Goal: Task Accomplishment & Management: Complete application form

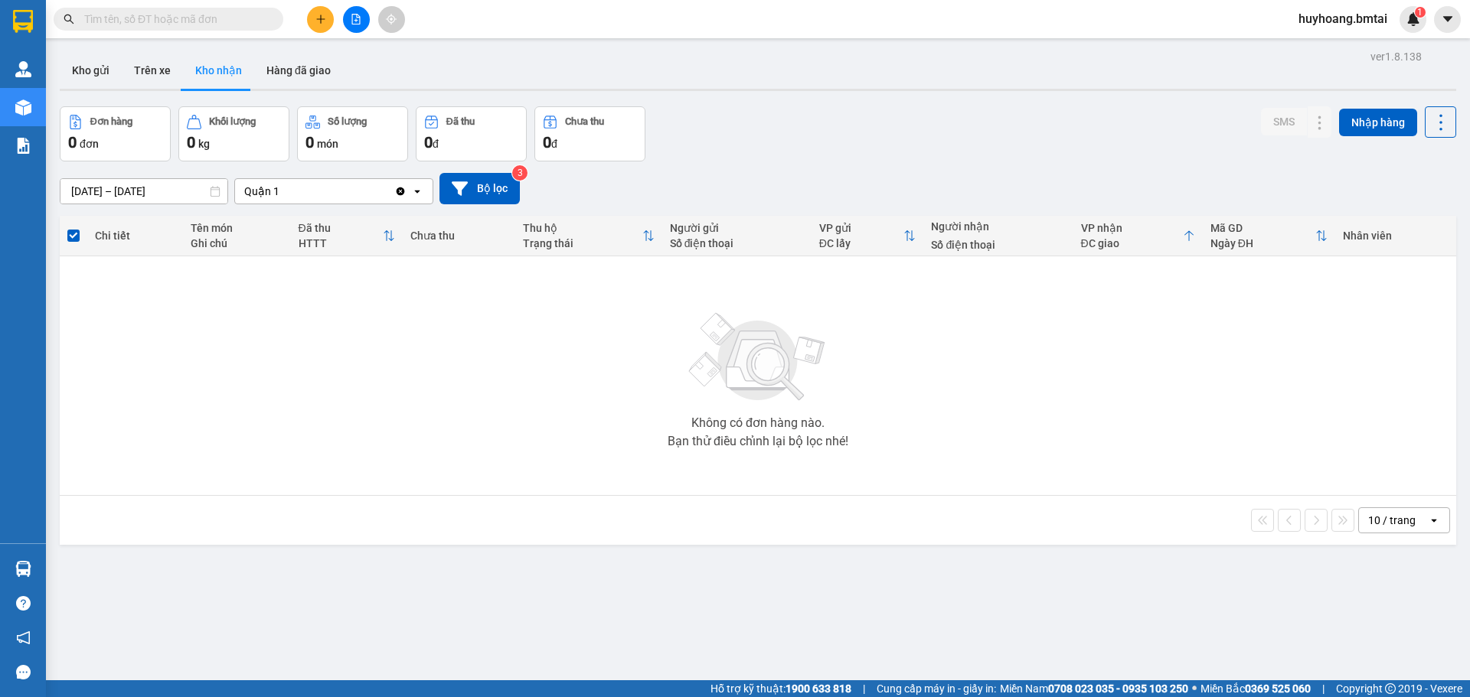
click at [312, 25] on button at bounding box center [320, 19] width 27 height 27
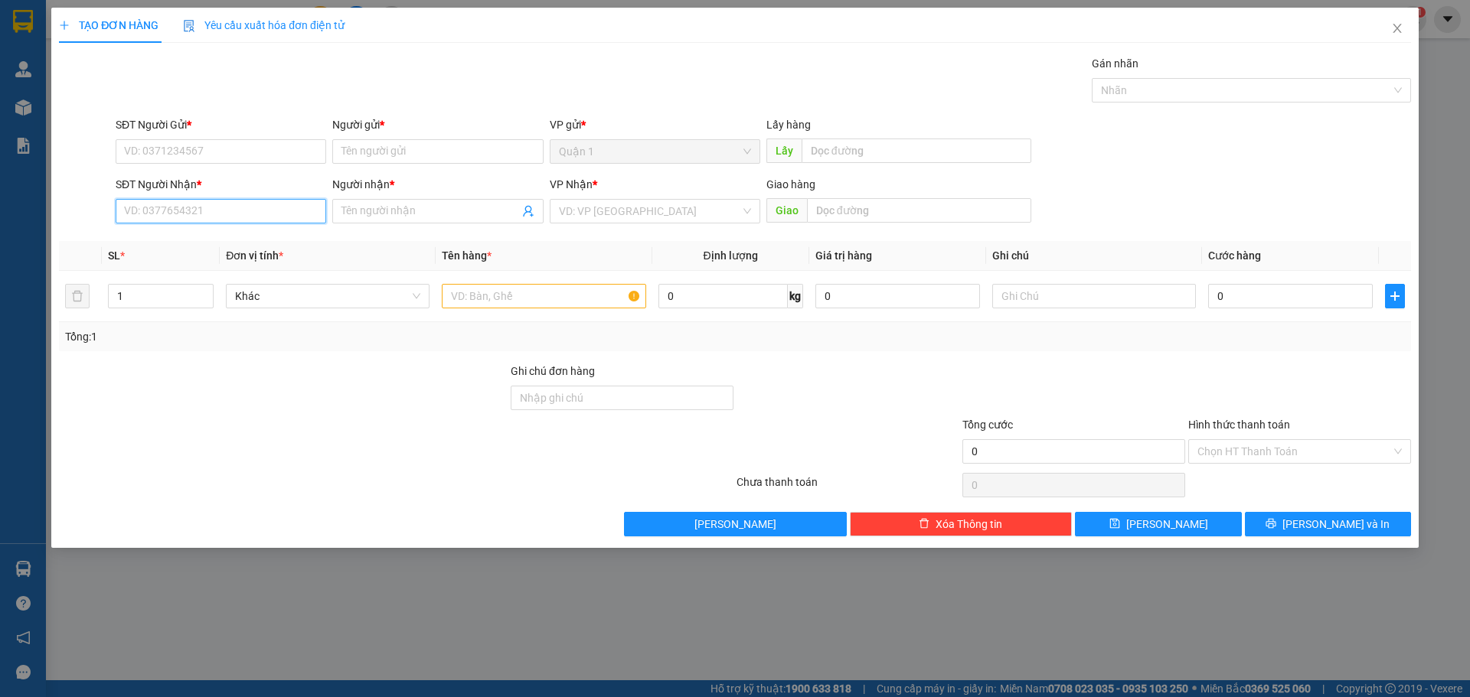
click at [243, 204] on input "SĐT Người Nhận *" at bounding box center [221, 211] width 211 height 24
click at [394, 217] on input "Người nhận *" at bounding box center [429, 211] width 177 height 17
click at [248, 214] on input "SĐT Người Nhận *" at bounding box center [221, 211] width 211 height 24
click at [367, 205] on input "Người nhận *" at bounding box center [429, 211] width 177 height 17
type input "QUANG"
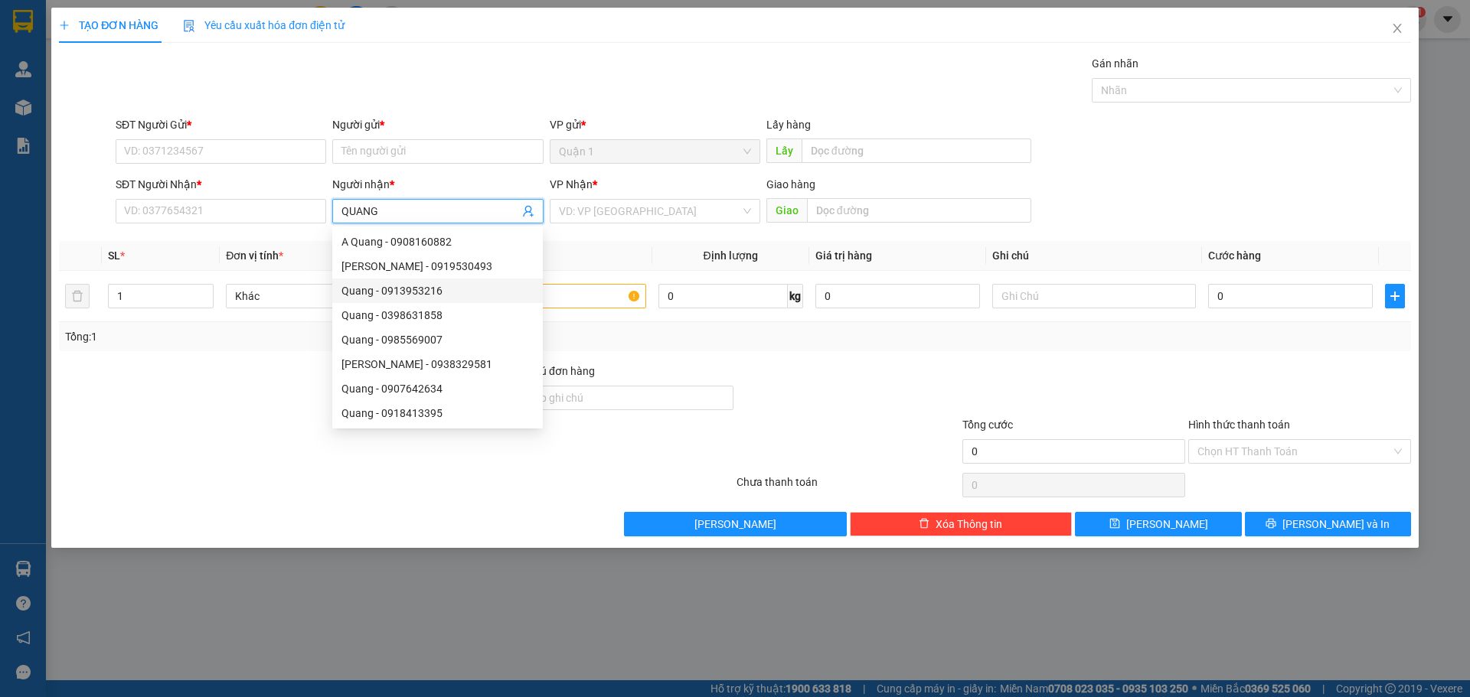
click at [468, 292] on div "Quang - 0913953216" at bounding box center [437, 290] width 192 height 17
type input "0913953216"
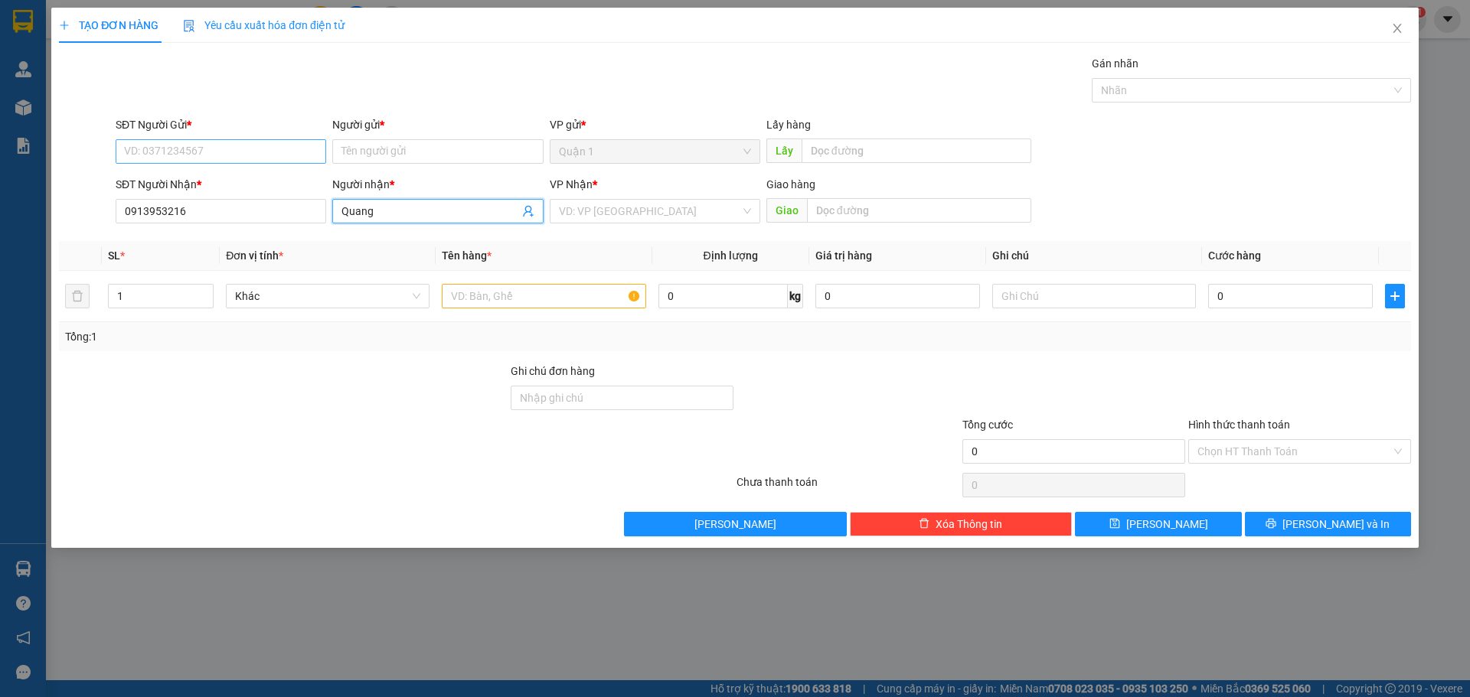
type input "Quang"
click at [243, 149] on input "SĐT Người Gửi *" at bounding box center [221, 151] width 211 height 24
click at [358, 145] on input "Người gửi *" at bounding box center [437, 151] width 211 height 24
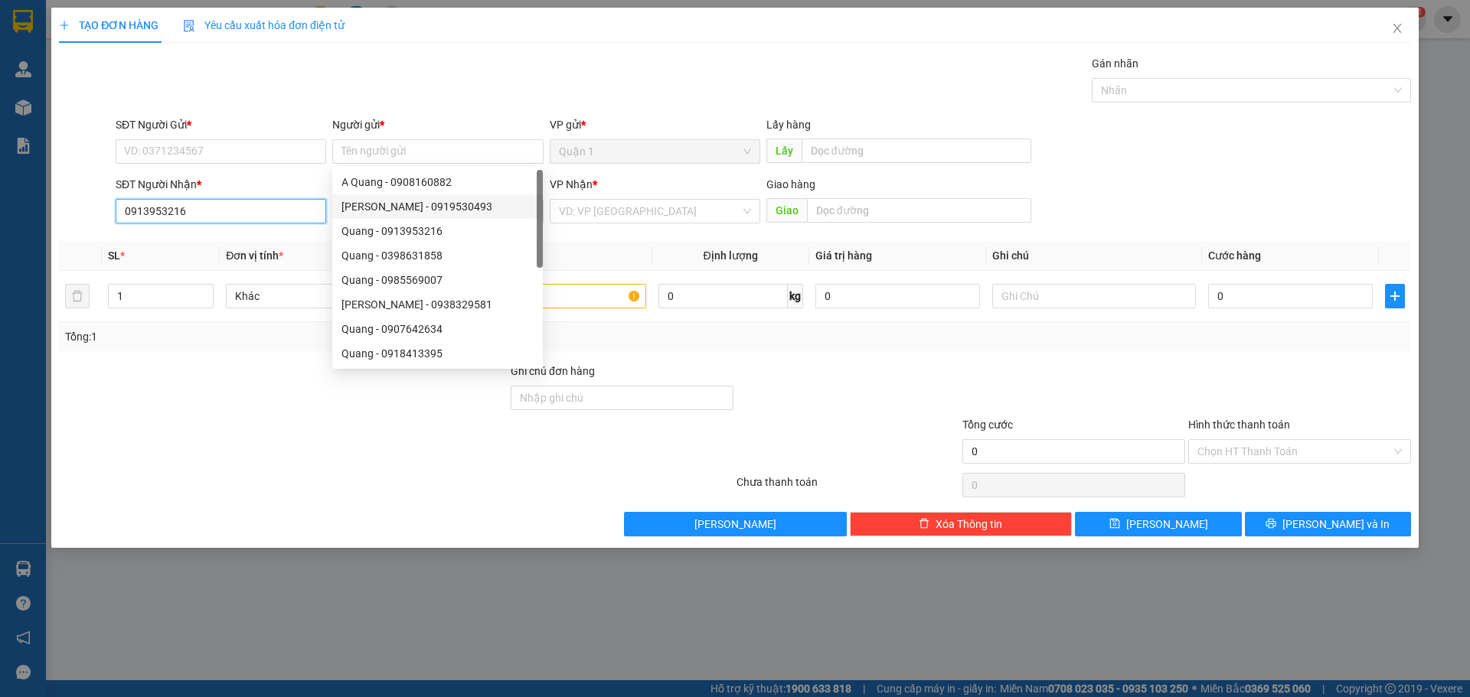
click at [286, 209] on input "0913953216" at bounding box center [221, 211] width 211 height 24
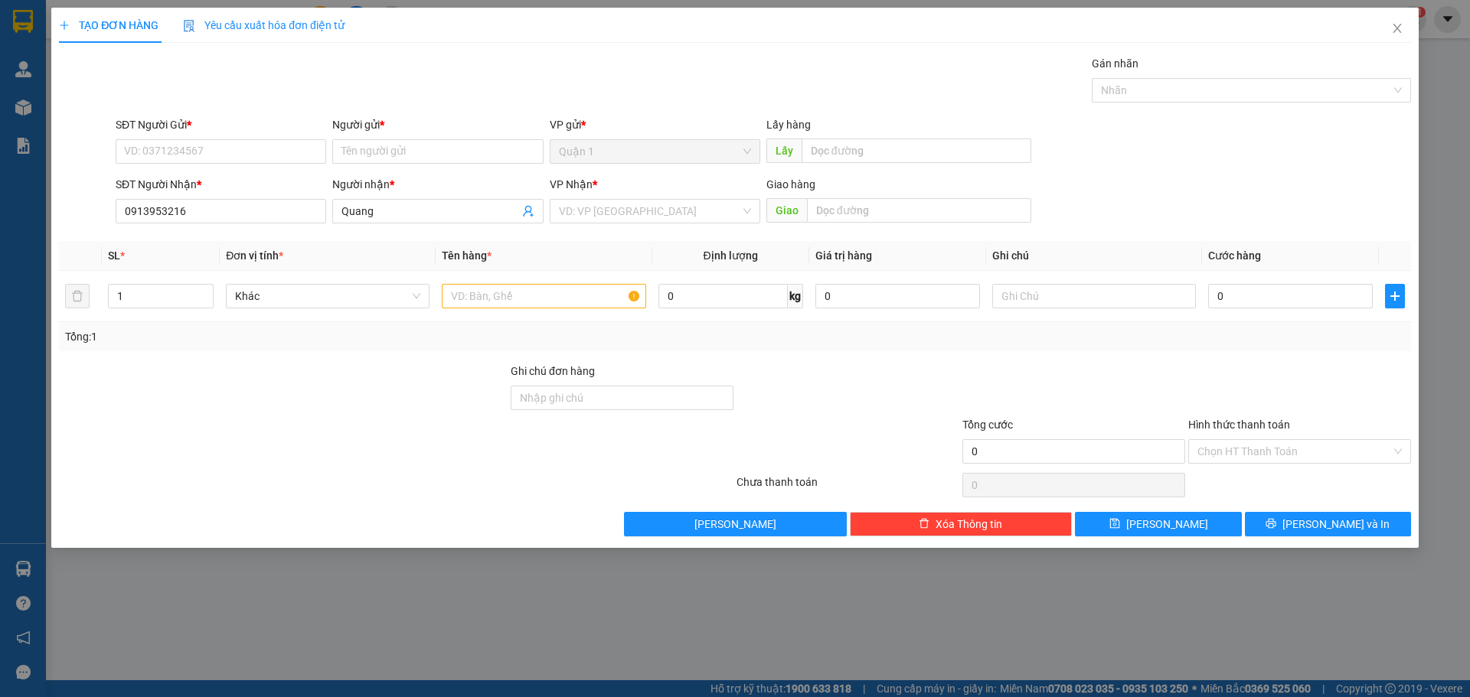
click at [219, 190] on div "SĐT Người Nhận *" at bounding box center [221, 184] width 211 height 17
click at [265, 152] on input "SĐT Người Gửi *" at bounding box center [221, 151] width 211 height 24
click at [364, 151] on input "Người gửi *" at bounding box center [437, 151] width 211 height 24
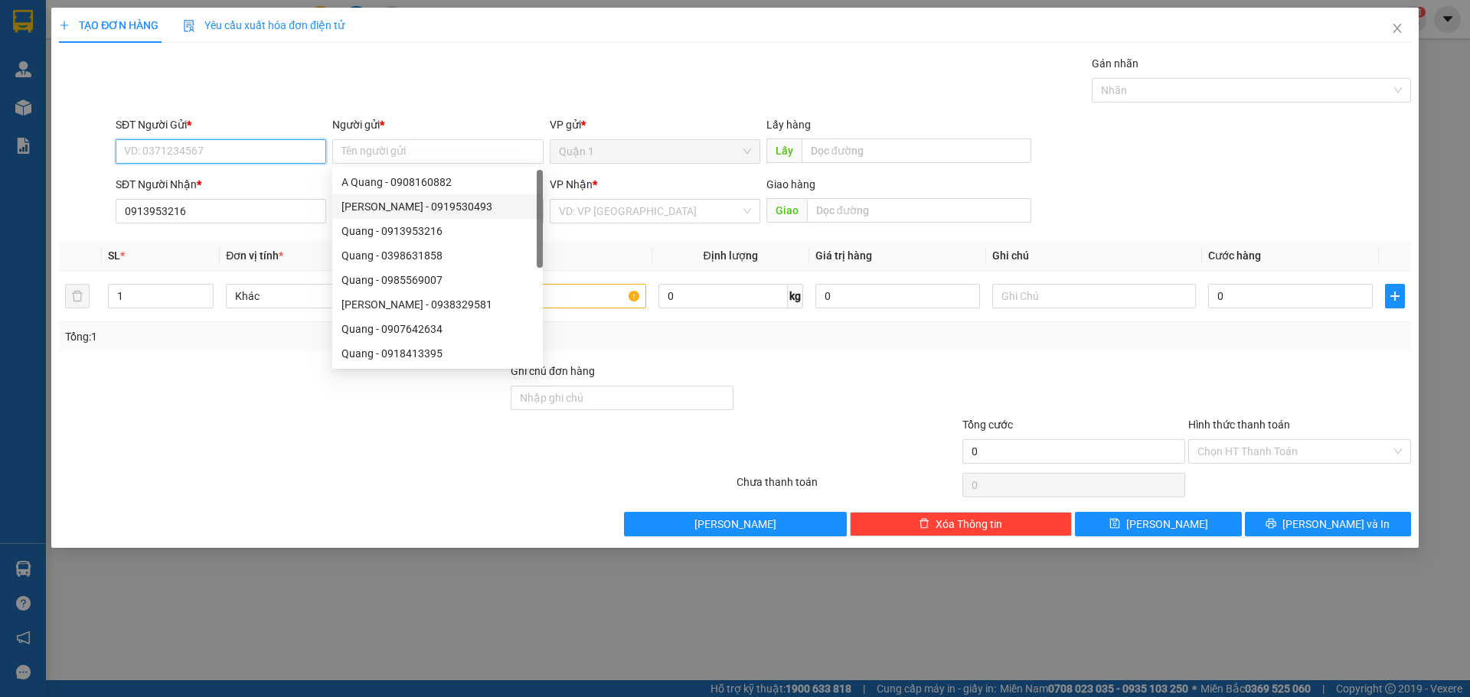
click at [263, 148] on input "SĐT Người Gửi *" at bounding box center [221, 151] width 211 height 24
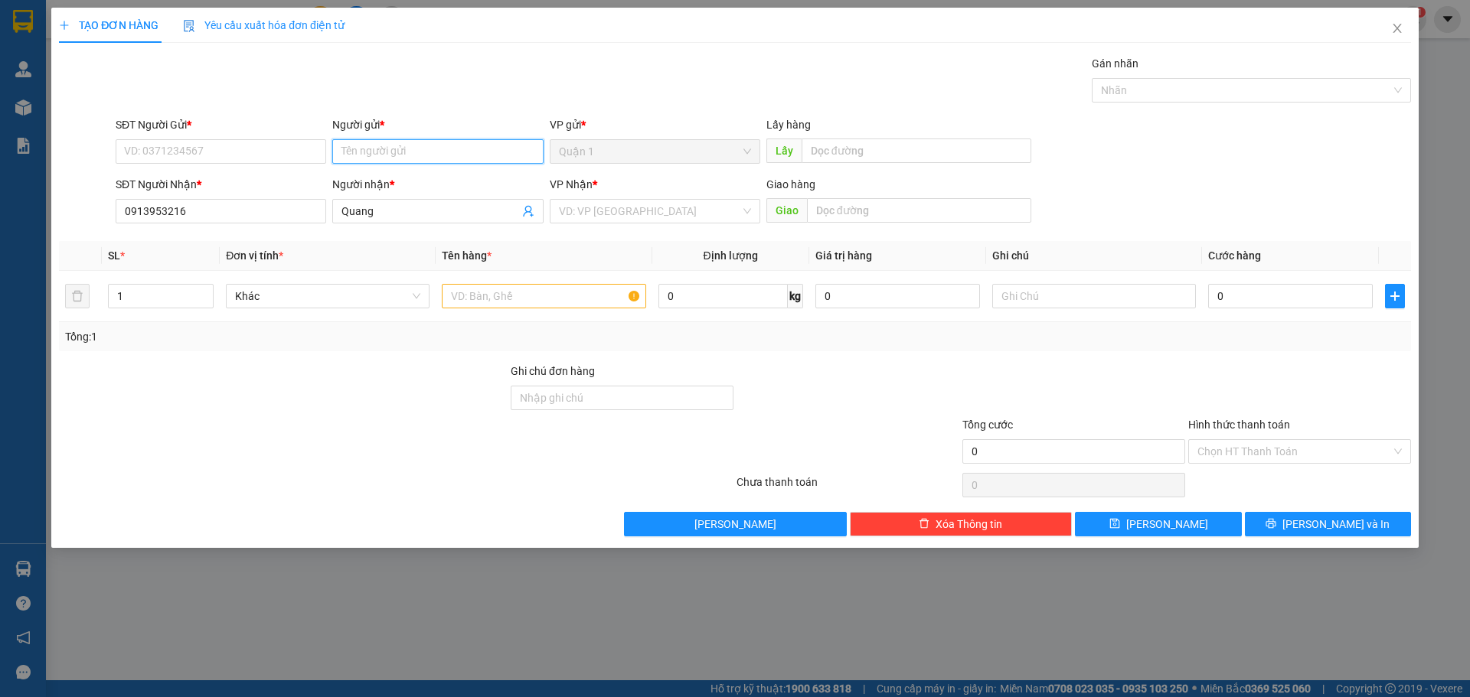
click at [382, 152] on input "Người gửi *" at bounding box center [437, 151] width 211 height 24
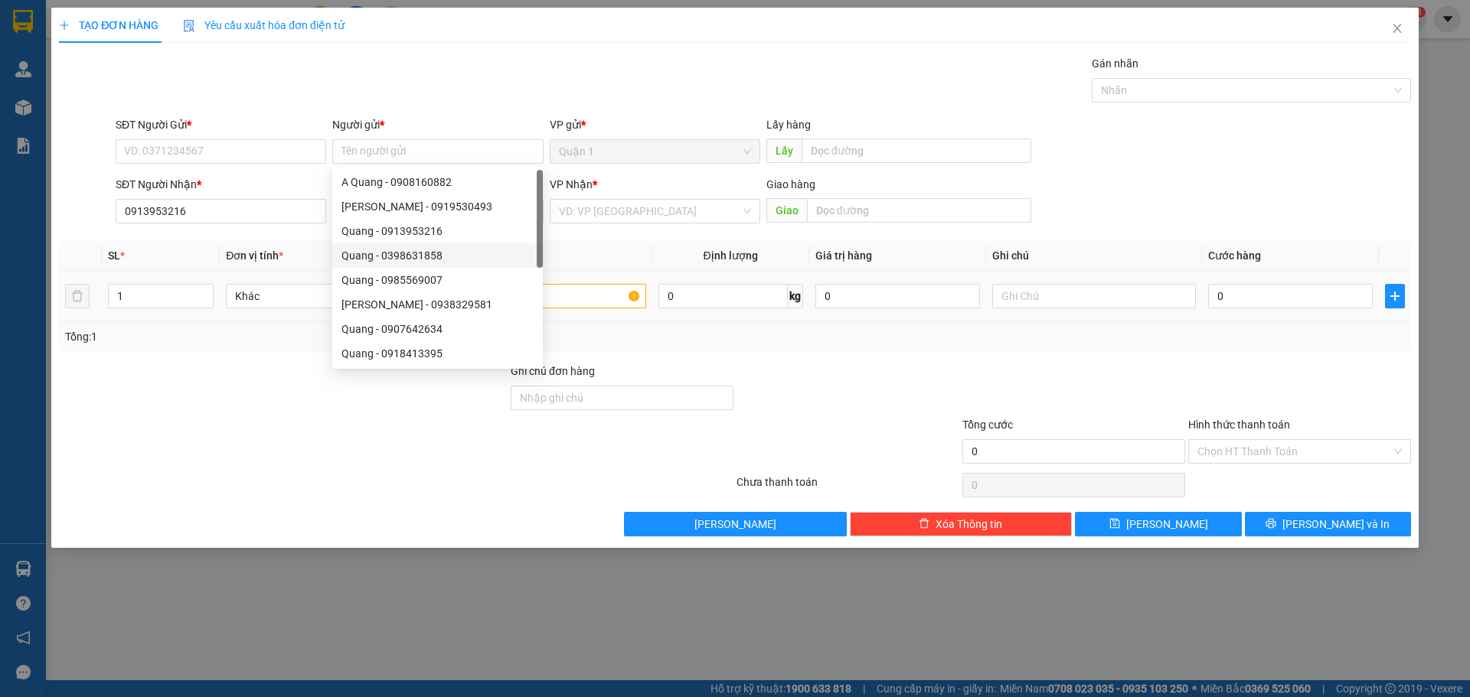
click at [647, 274] on td at bounding box center [544, 296] width 216 height 51
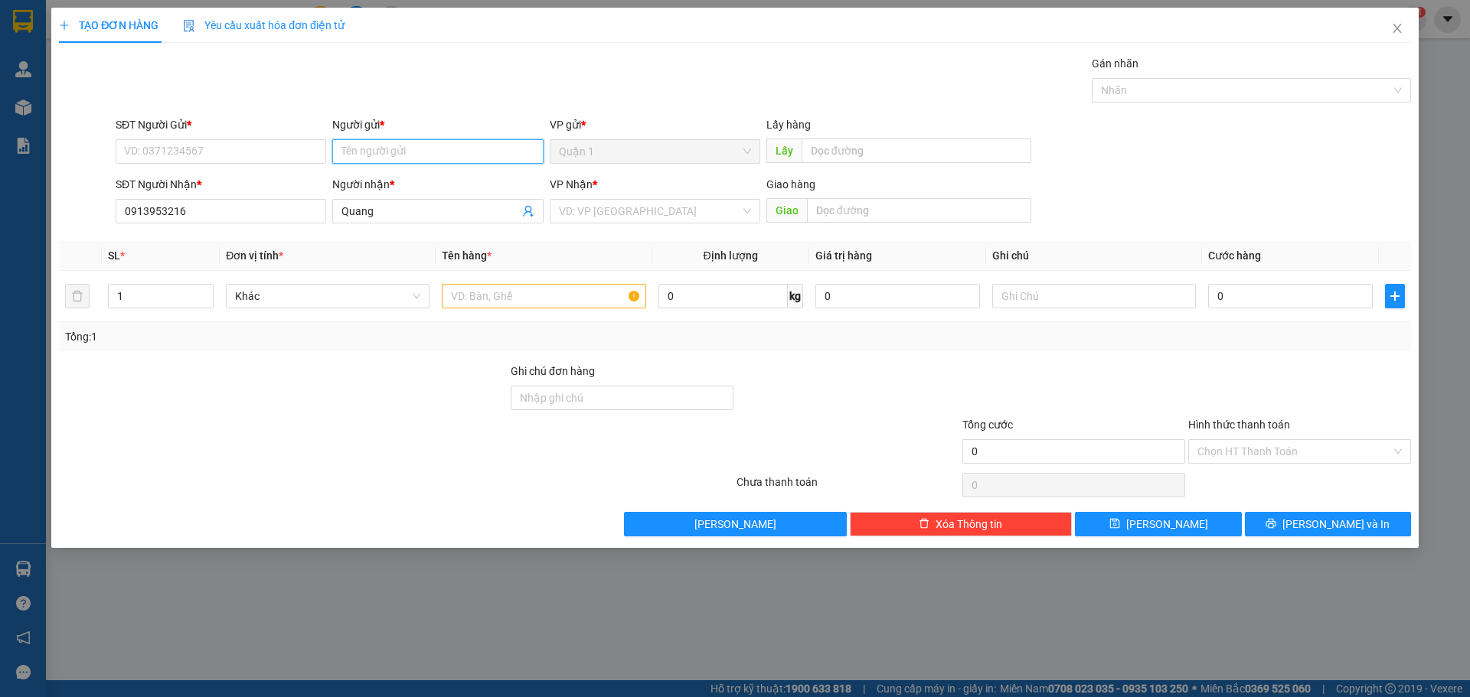
click at [446, 149] on input "Người gửi *" at bounding box center [437, 151] width 211 height 24
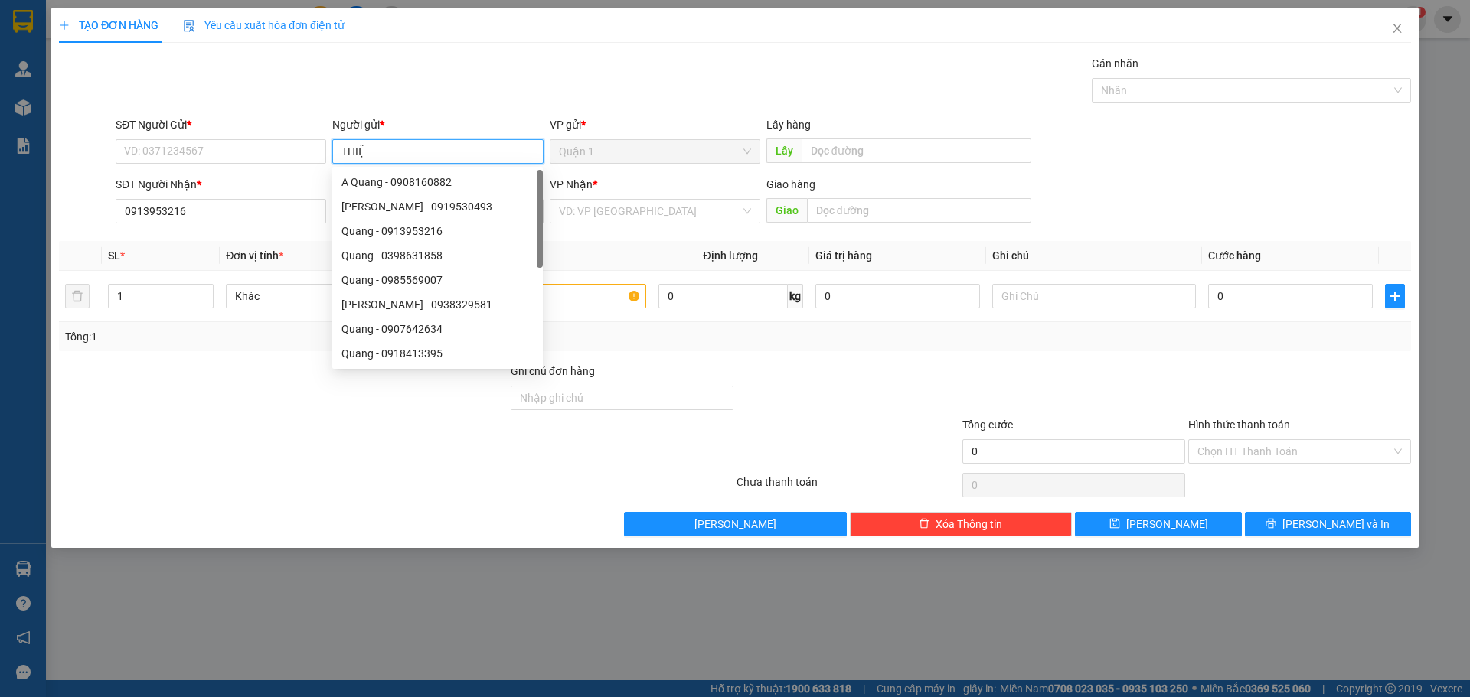
type input "THIỆN"
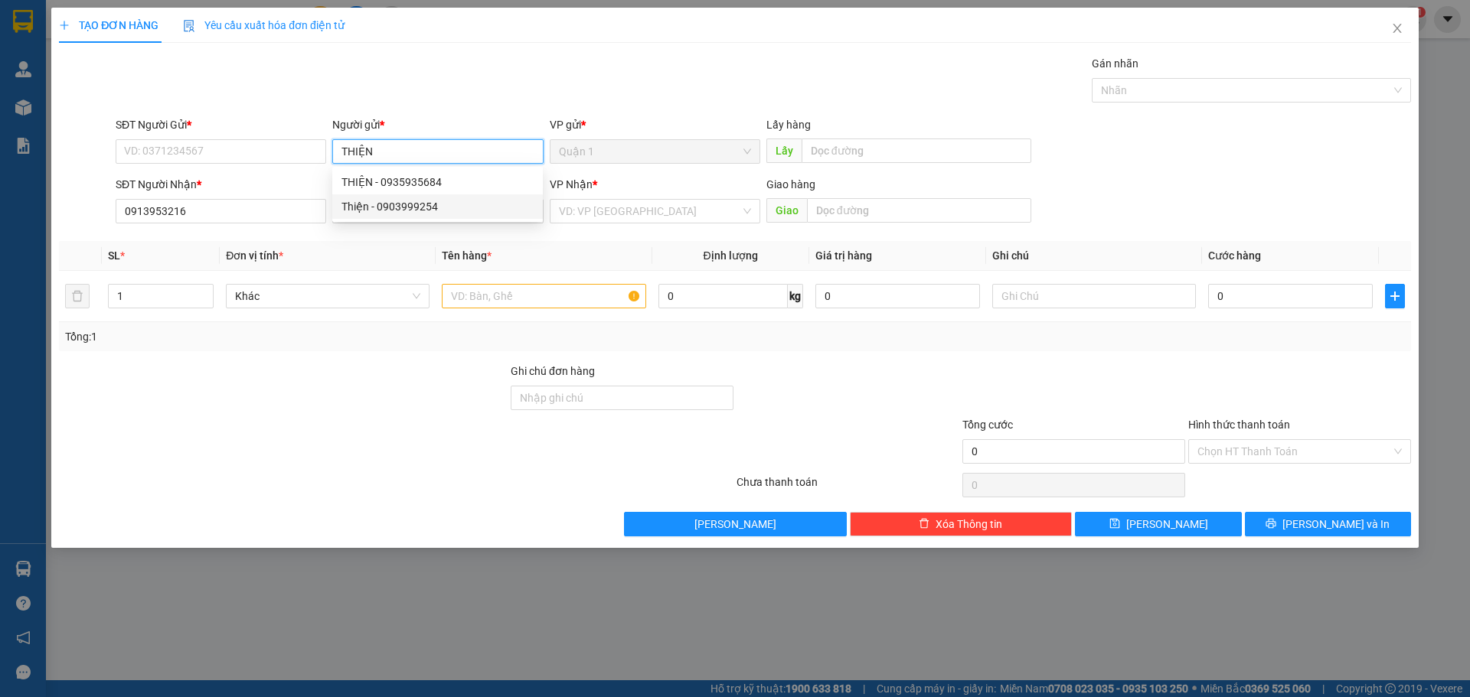
click at [450, 205] on div "Thiện - 0903999254" at bounding box center [437, 206] width 192 height 17
type input "0903999254"
type input "Thiện"
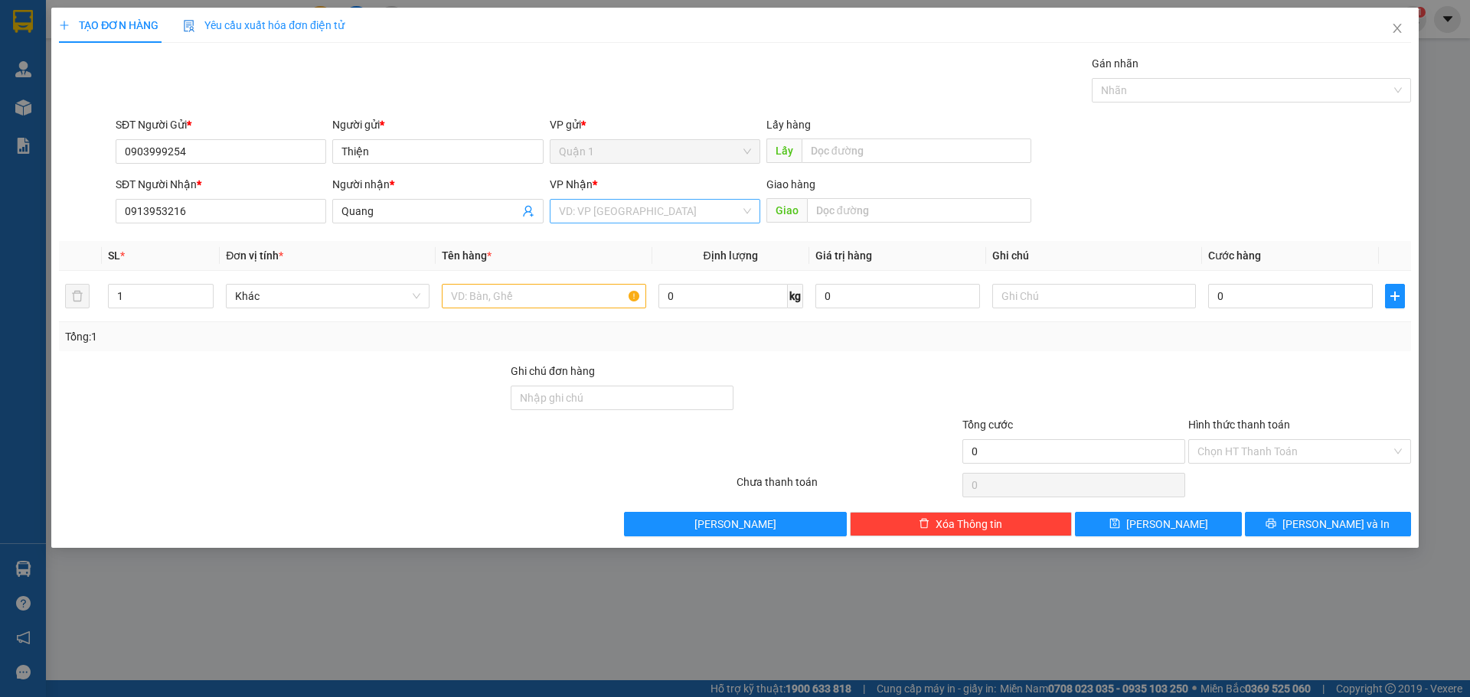
click at [635, 210] on input "search" at bounding box center [649, 211] width 181 height 23
click at [652, 243] on div "Văn Phòng [GEOGRAPHIC_DATA]" at bounding box center [655, 242] width 192 height 17
click at [523, 293] on input "text" at bounding box center [544, 296] width 204 height 24
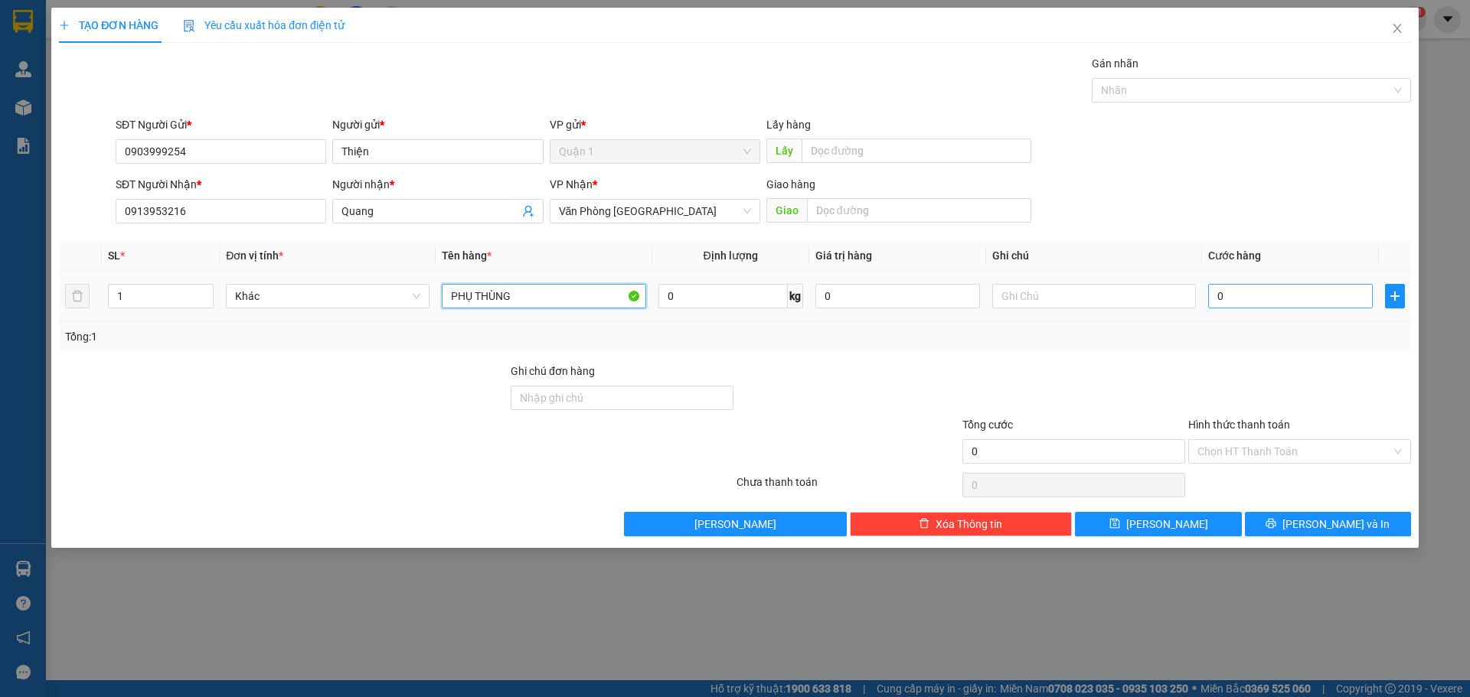
type input "PHỤ THÙNG"
click at [1232, 298] on input "0" at bounding box center [1290, 296] width 165 height 24
type input "3"
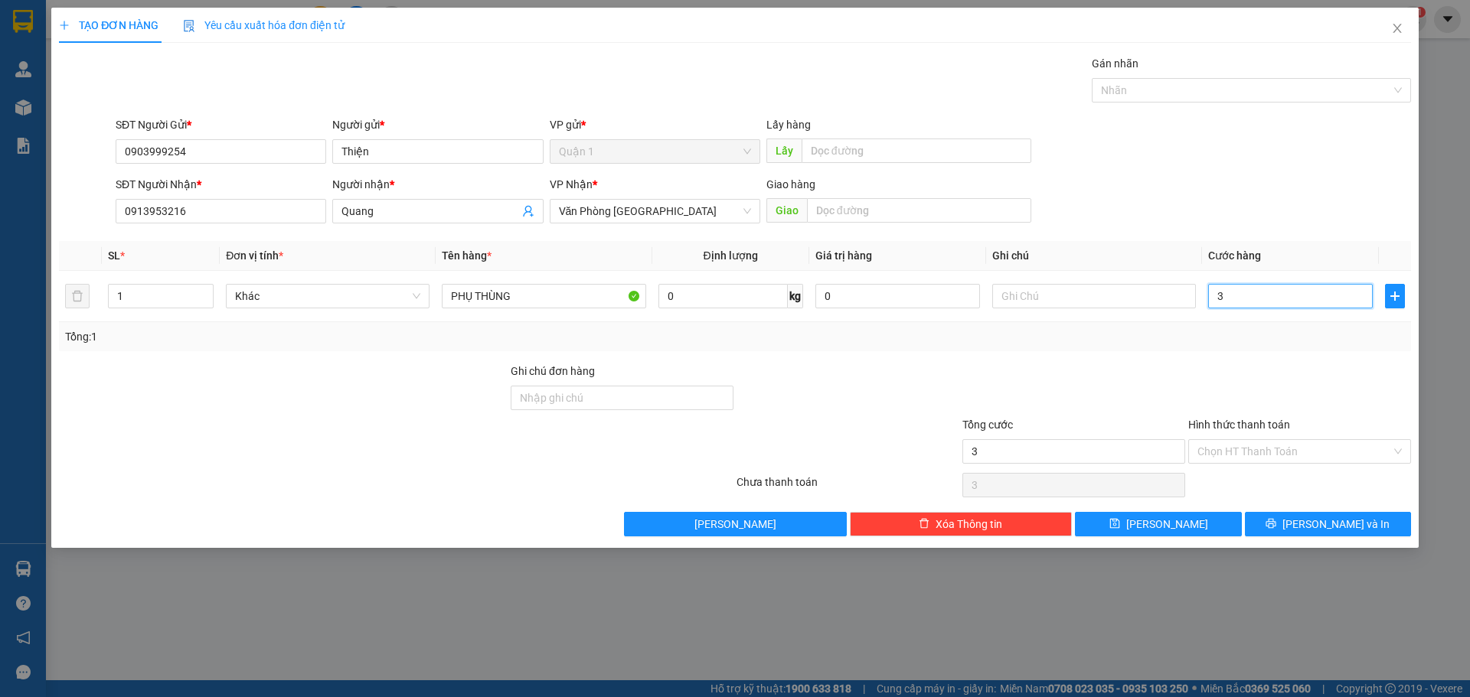
type input "30"
type input "300"
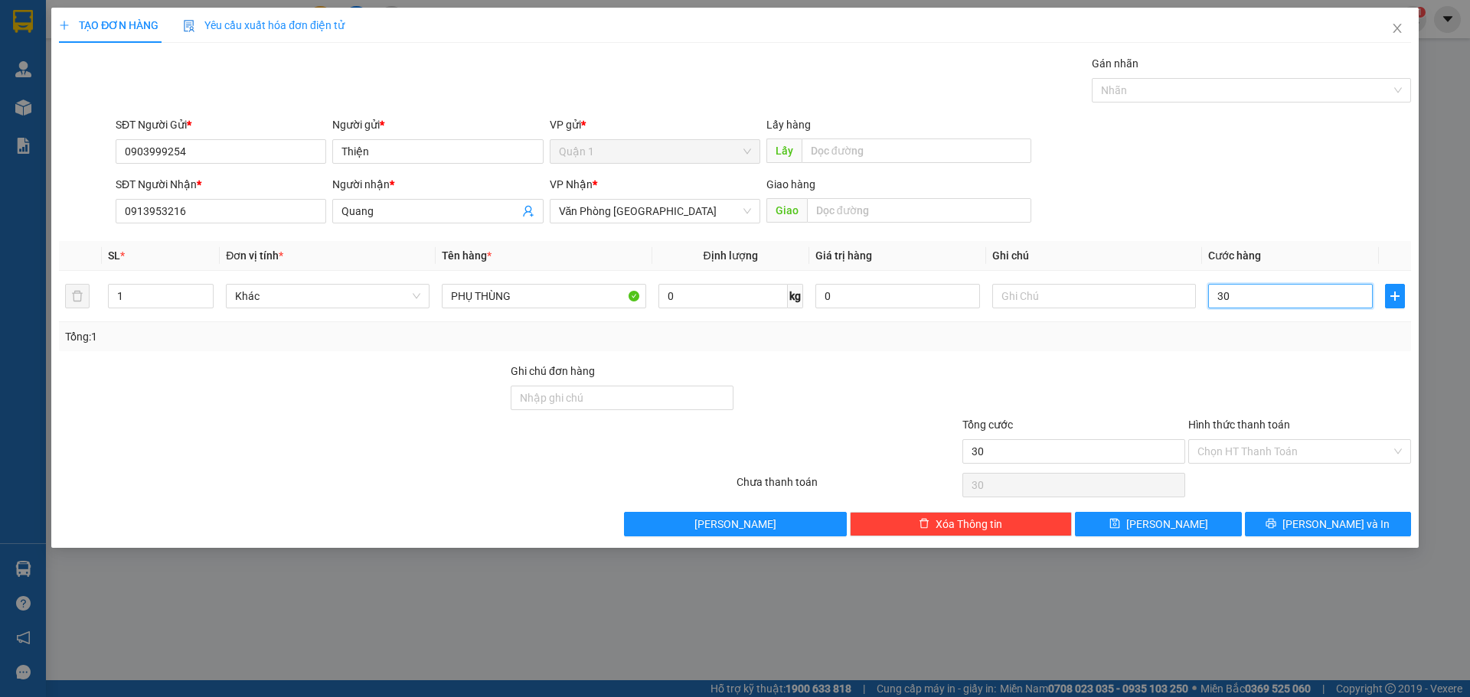
type input "300"
type input "3.000"
type input "30.000"
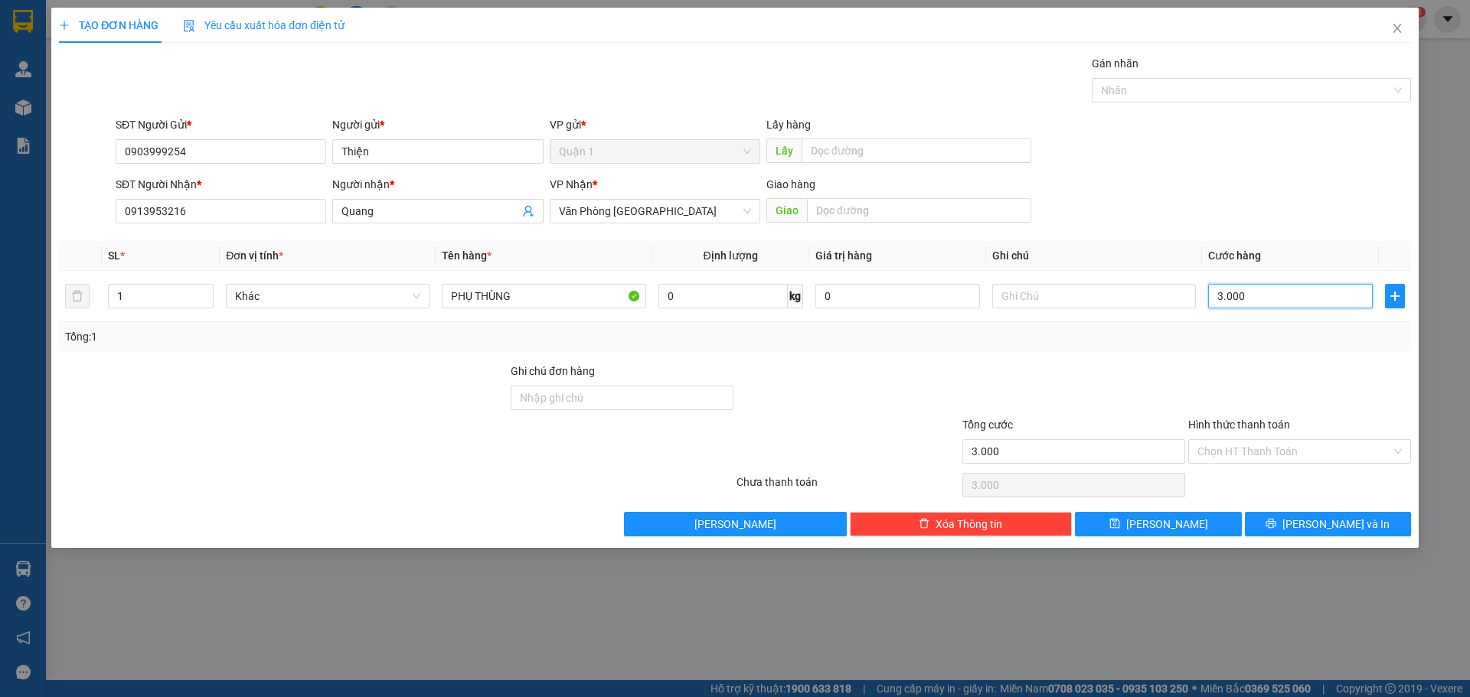
type input "30.000"
click at [1199, 422] on label "Hình thức thanh toán" at bounding box center [1239, 425] width 102 height 12
click at [1199, 440] on input "Hình thức thanh toán" at bounding box center [1294, 451] width 194 height 23
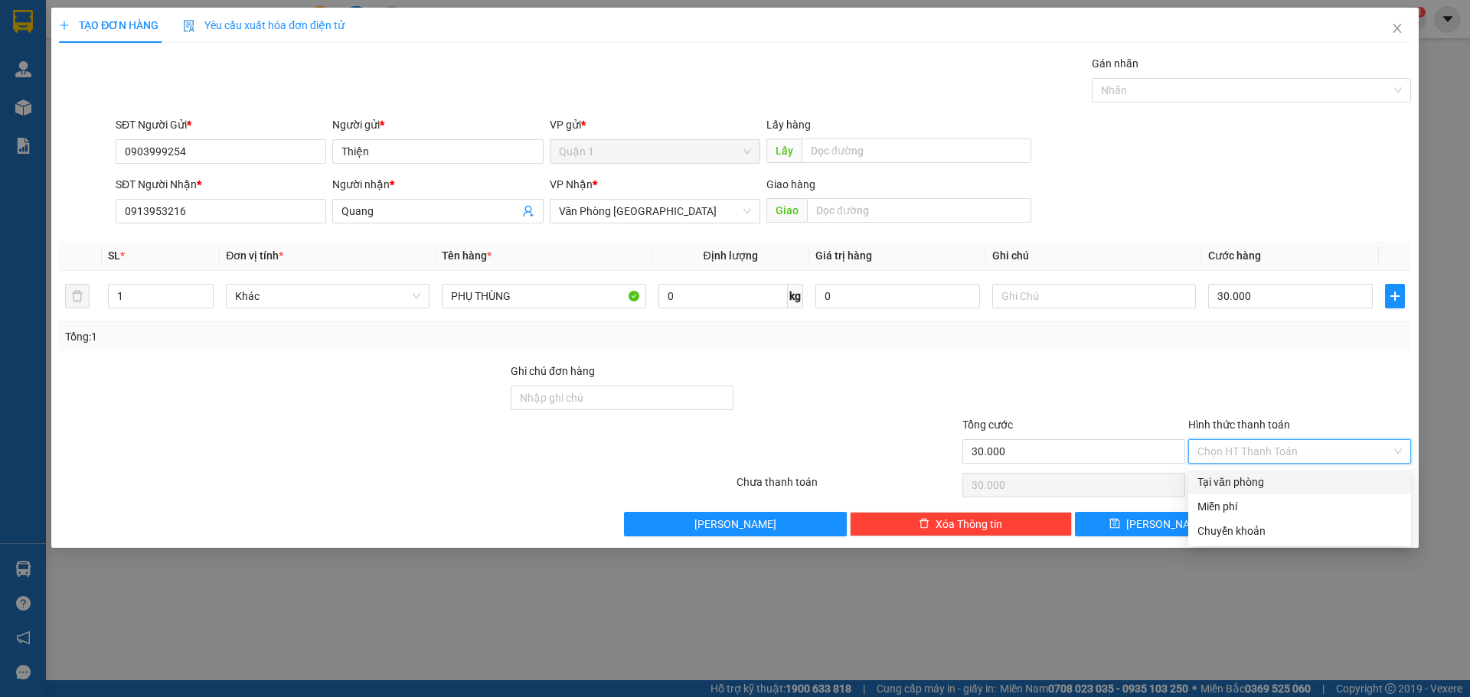
click at [1236, 441] on input "Hình thức thanh toán" at bounding box center [1294, 451] width 194 height 23
click at [1256, 449] on input "Hình thức thanh toán" at bounding box center [1294, 451] width 194 height 23
click at [1177, 328] on div "Tổng: 1" at bounding box center [735, 336] width 1340 height 17
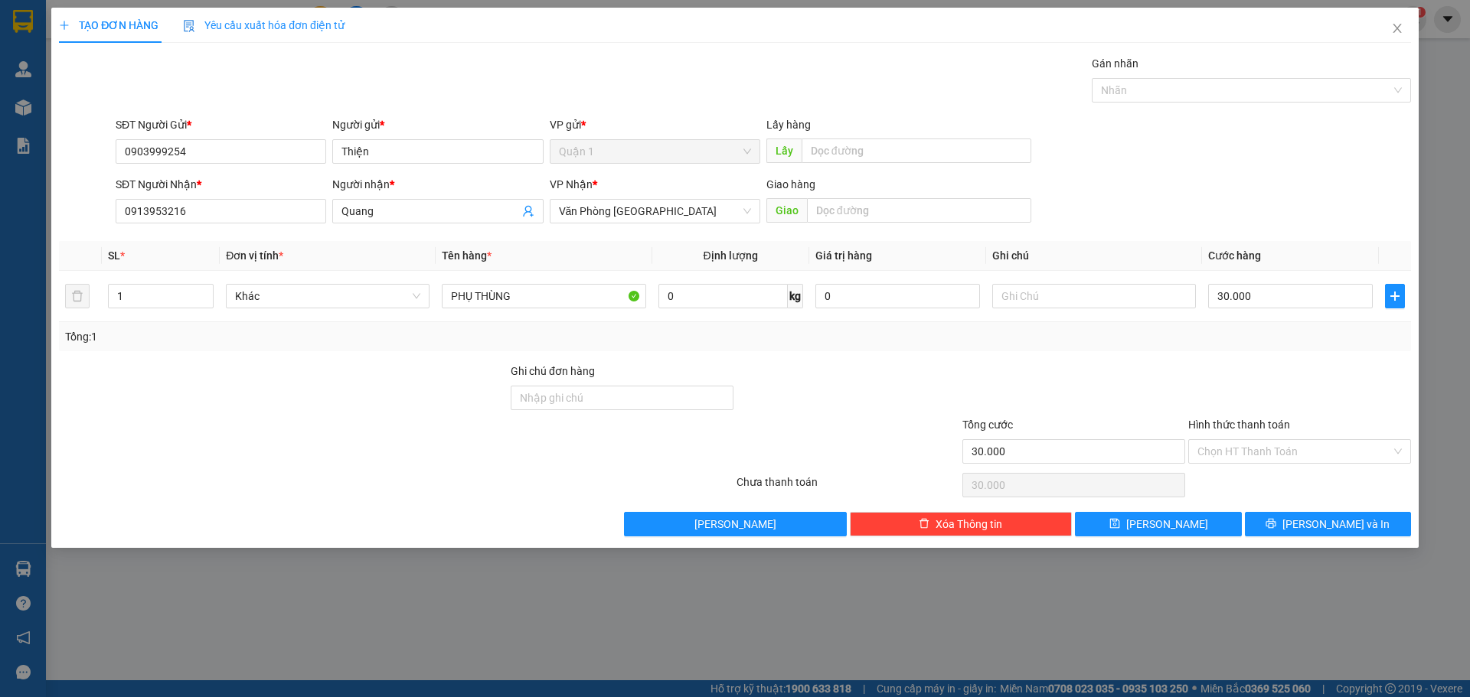
click at [1341, 511] on div "Transit Pickup Surcharge Ids Transit Deliver Surcharge Ids Transit Deliver Surc…" at bounding box center [735, 296] width 1352 height 482
click at [1340, 516] on span "[PERSON_NAME] và In" at bounding box center [1335, 524] width 107 height 17
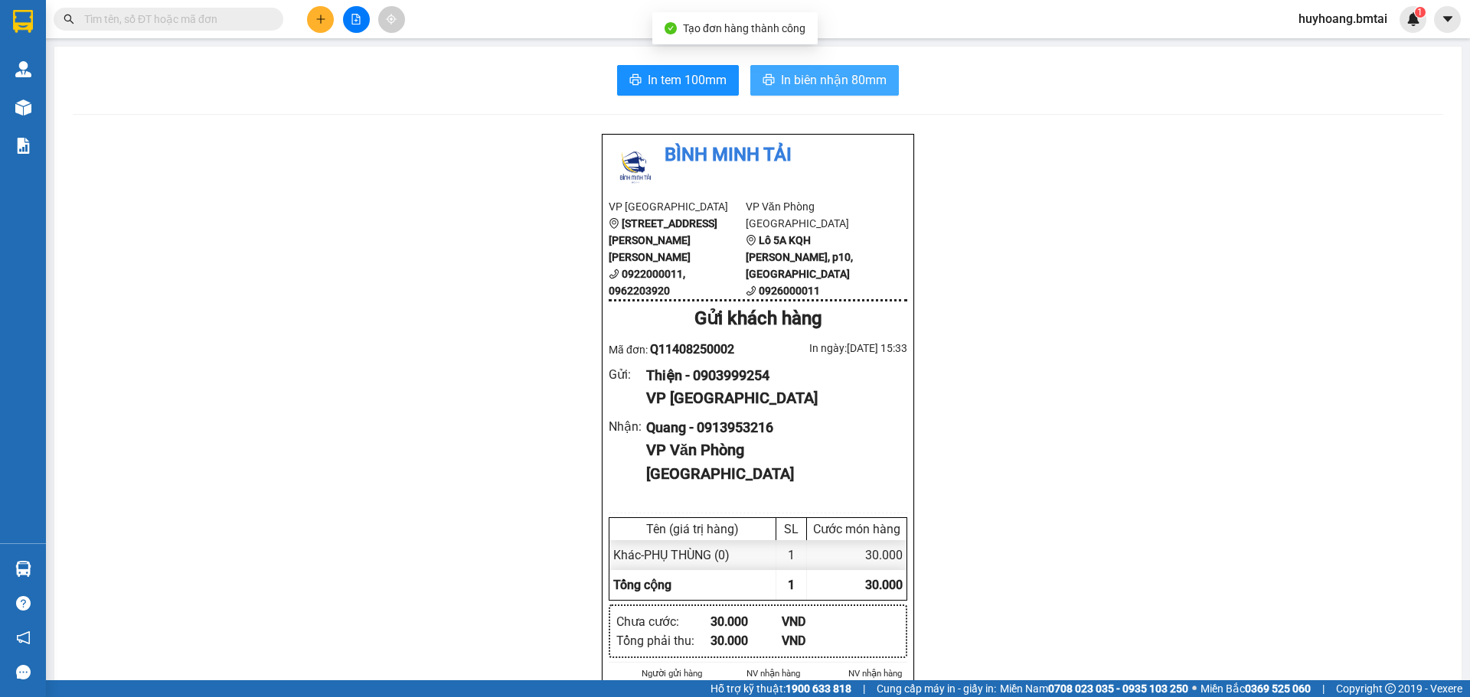
click at [834, 80] on span "In biên nhận 80mm" at bounding box center [834, 79] width 106 height 19
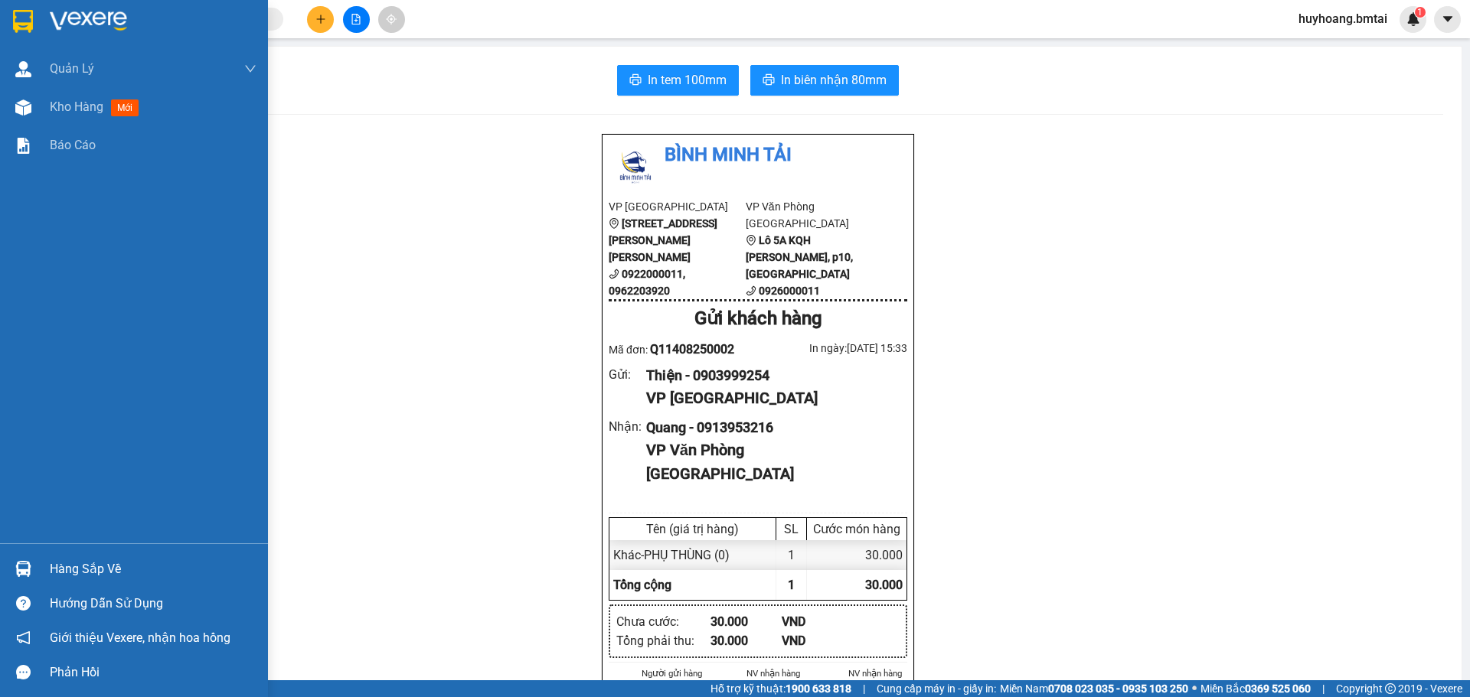
click at [0, 5] on div at bounding box center [134, 25] width 268 height 50
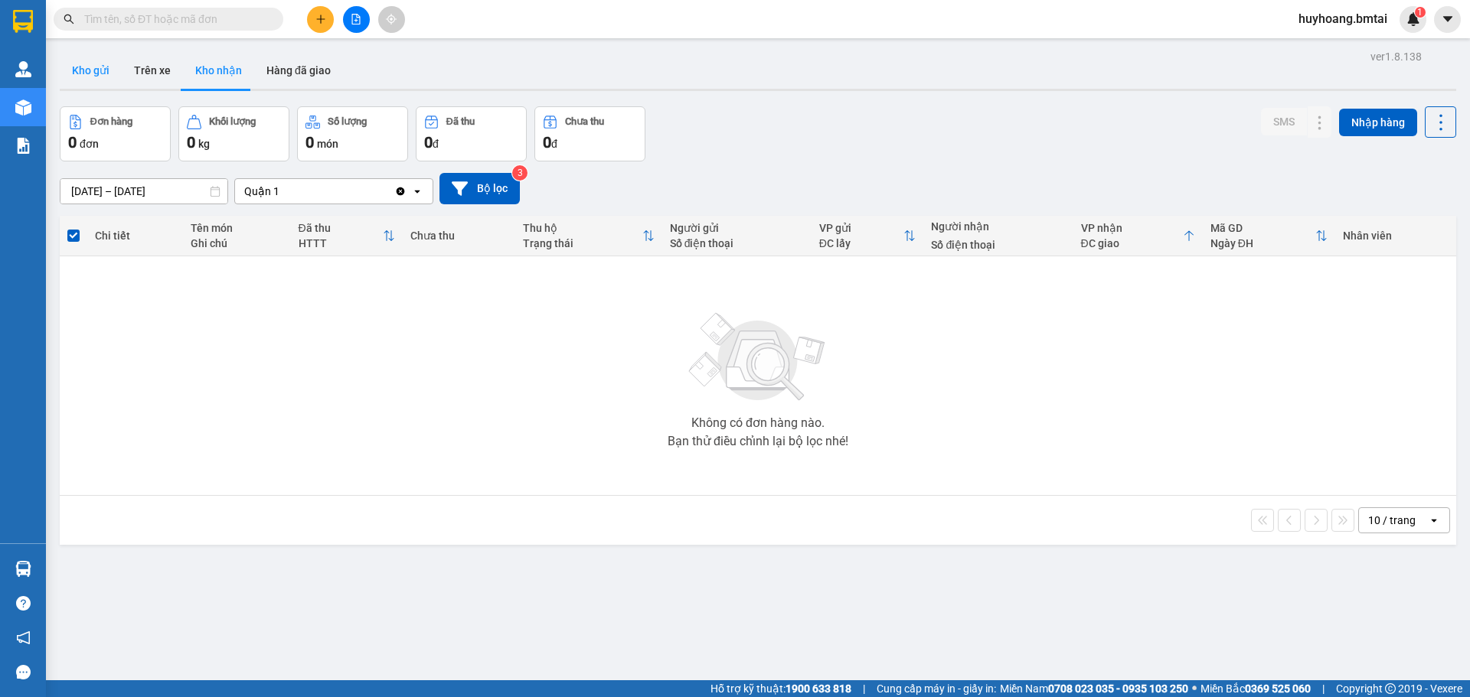
click at [101, 76] on button "Kho gửi" at bounding box center [91, 70] width 62 height 37
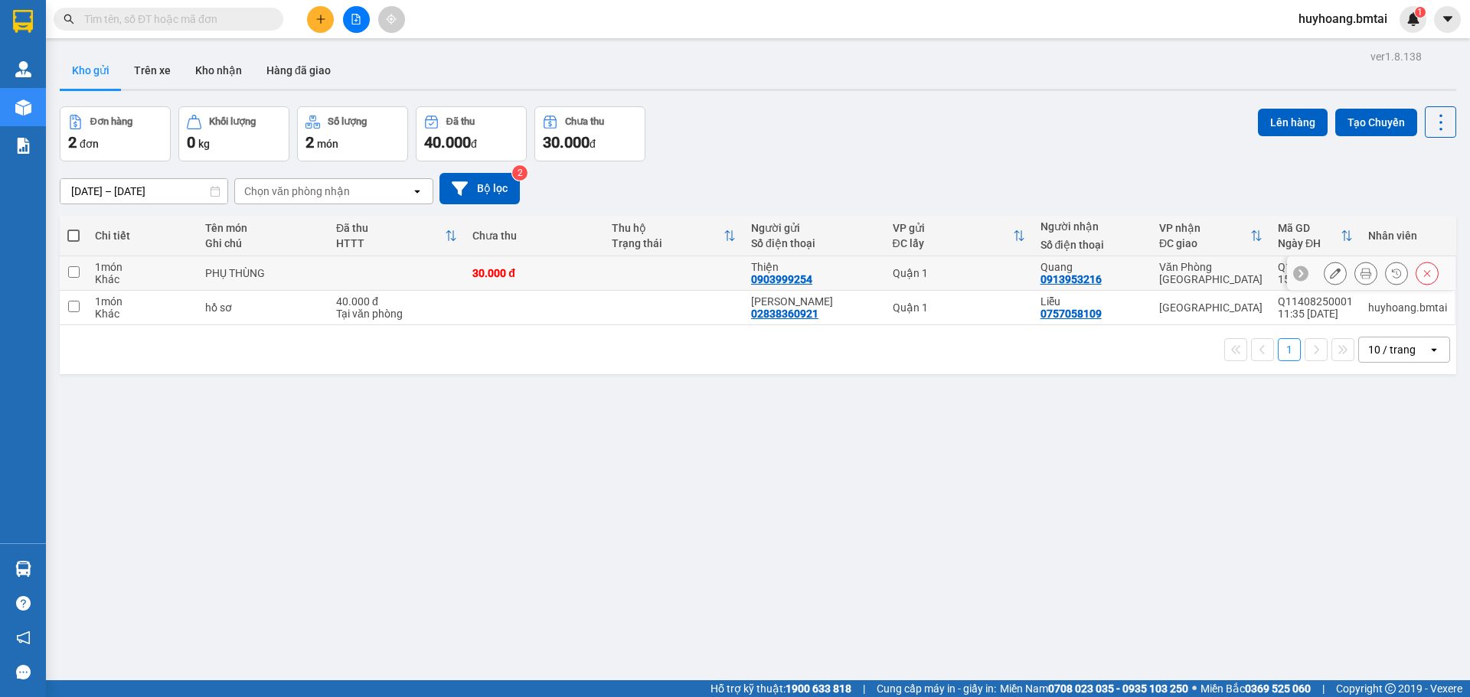
click at [1330, 276] on icon at bounding box center [1335, 273] width 11 height 11
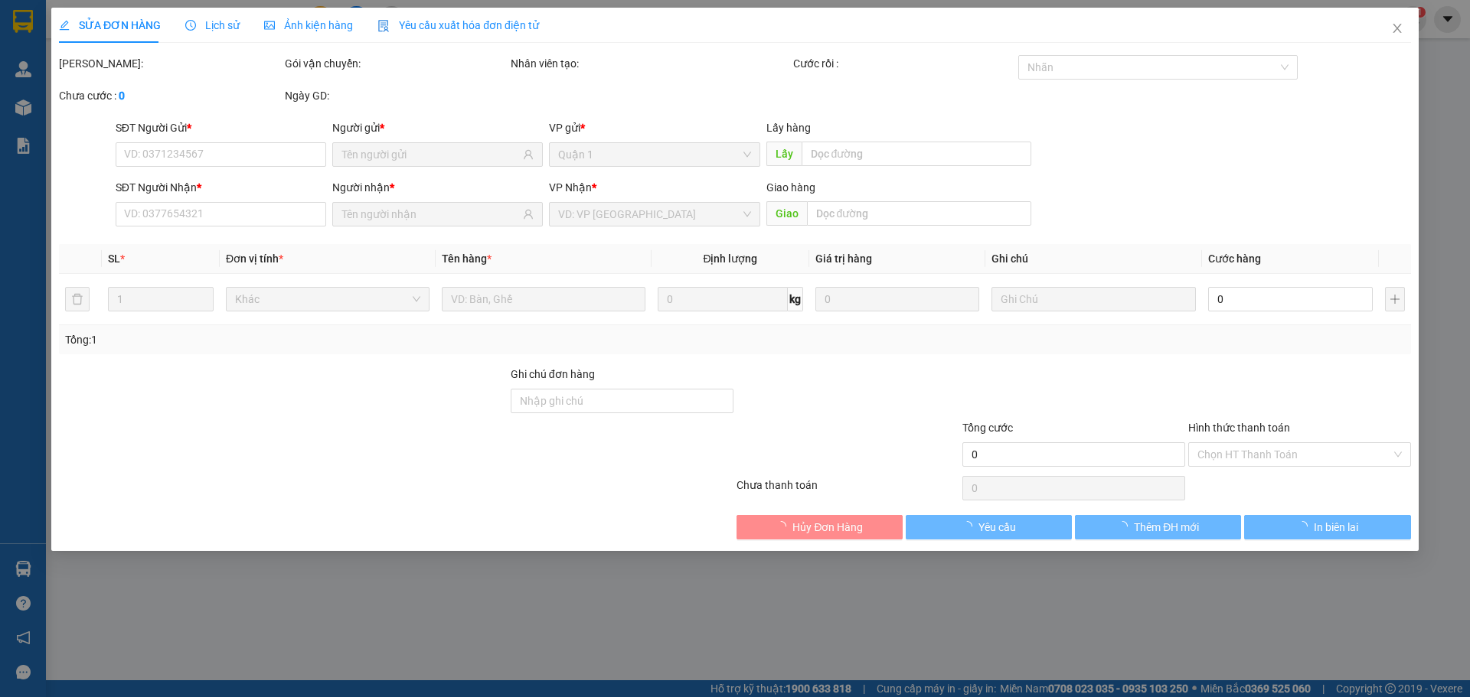
type input "0903999254"
type input "0913953216"
type input "30.000"
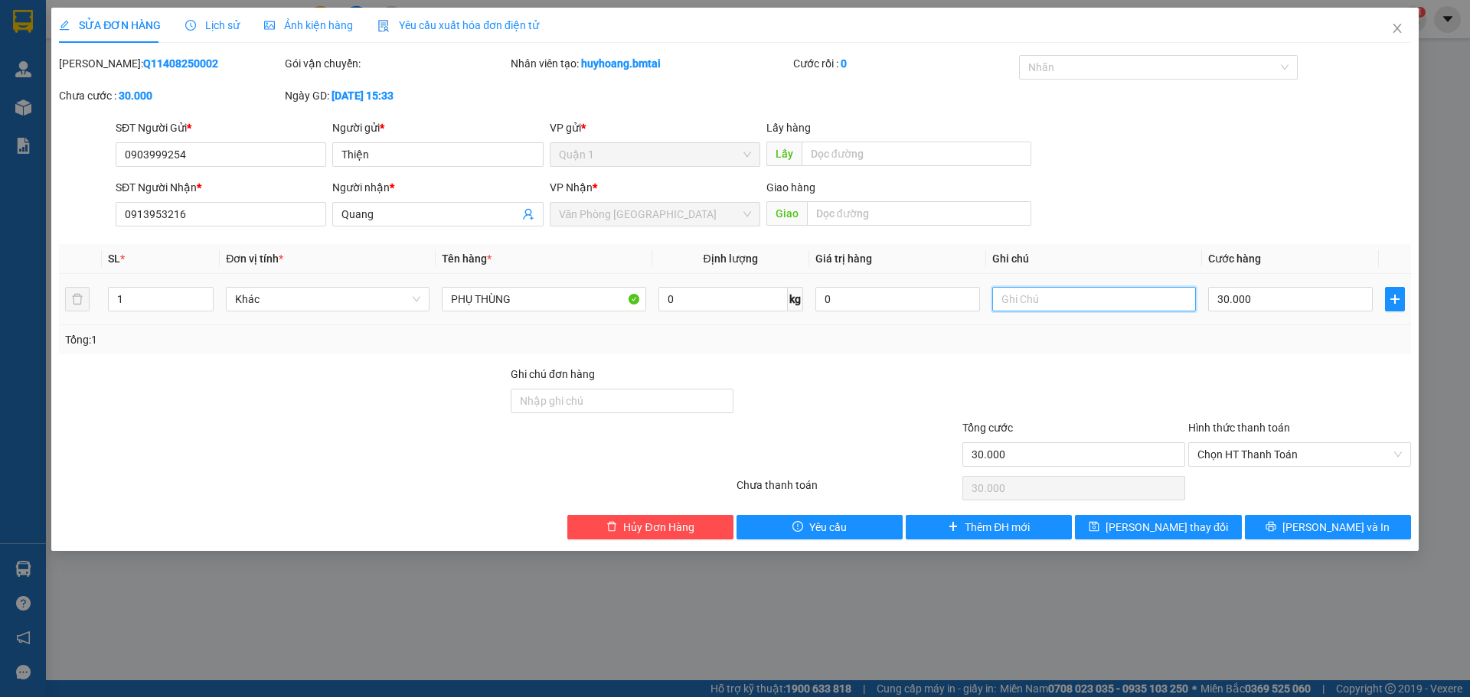
click at [1093, 289] on input "text" at bounding box center [1094, 299] width 204 height 24
click at [839, 306] on input "0" at bounding box center [897, 299] width 165 height 24
click at [722, 304] on input "0" at bounding box center [722, 299] width 129 height 24
type input "5"
click at [1374, 531] on button "[PERSON_NAME] và In" at bounding box center [1328, 527] width 166 height 24
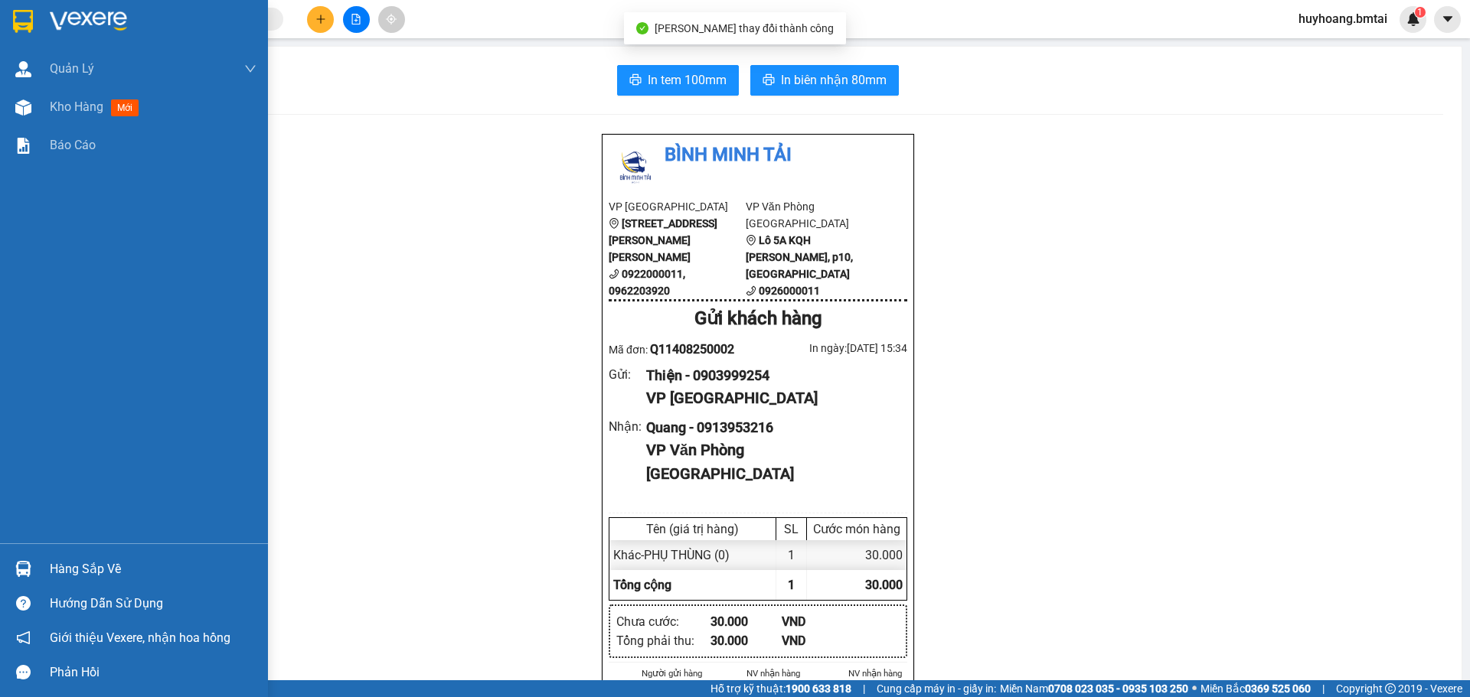
click at [22, 16] on img at bounding box center [23, 21] width 20 height 23
